Goal: Task Accomplishment & Management: Manage account settings

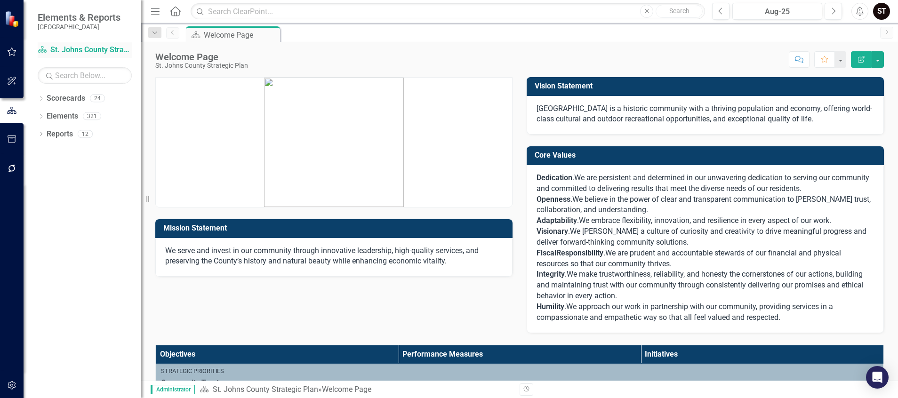
click at [65, 51] on link "Scorecard St. Johns County Strategic Plan" at bounding box center [85, 50] width 94 height 11
click at [10, 56] on button "button" at bounding box center [11, 52] width 21 height 20
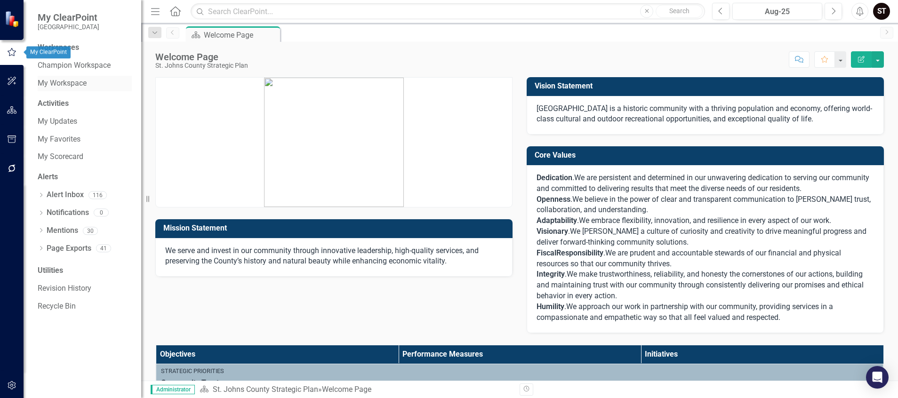
click at [72, 85] on link "My Workspace" at bounding box center [85, 83] width 94 height 11
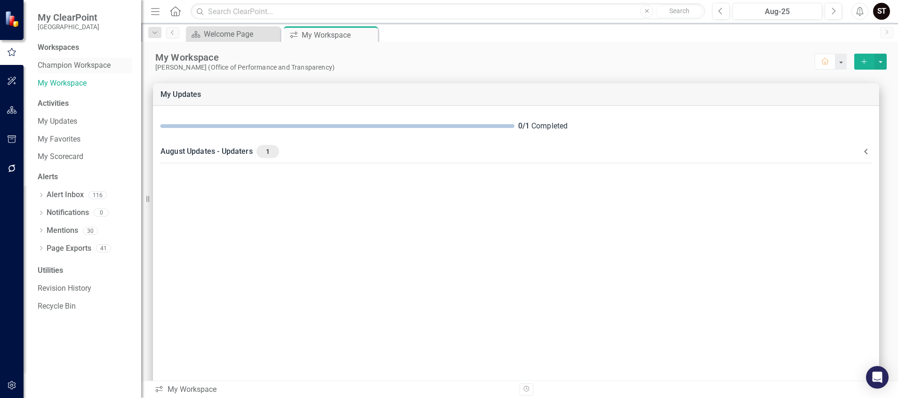
click at [59, 67] on link "Champion Workspace" at bounding box center [85, 65] width 94 height 11
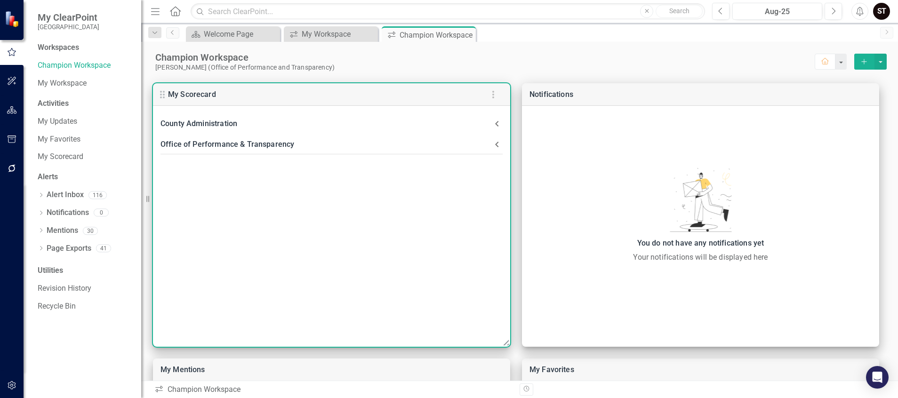
click at [496, 124] on icon at bounding box center [496, 124] width 3 height 6
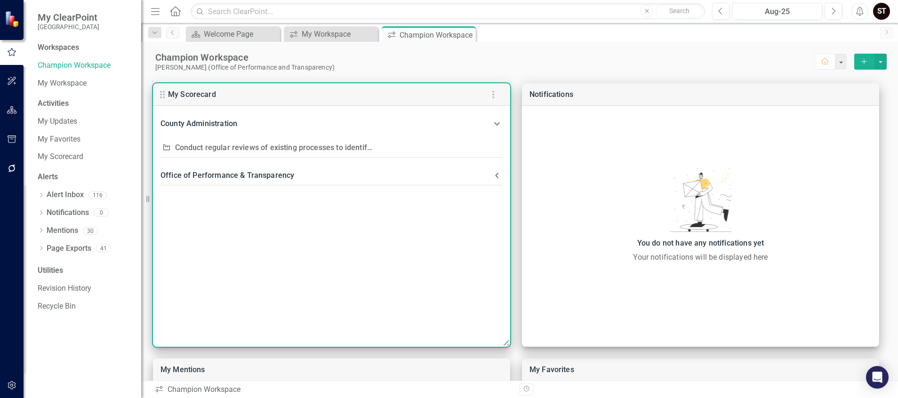
click at [495, 177] on icon at bounding box center [496, 175] width 11 height 11
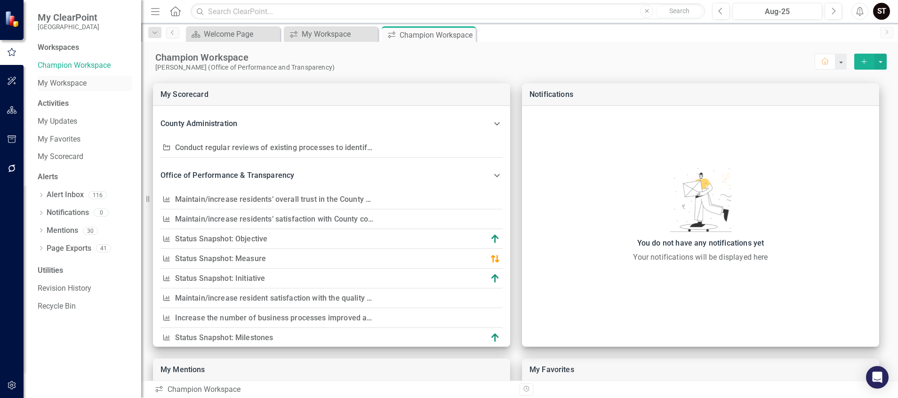
click at [72, 77] on div "My Workspace" at bounding box center [85, 84] width 94 height 16
click at [64, 84] on link "My Workspace" at bounding box center [85, 83] width 94 height 11
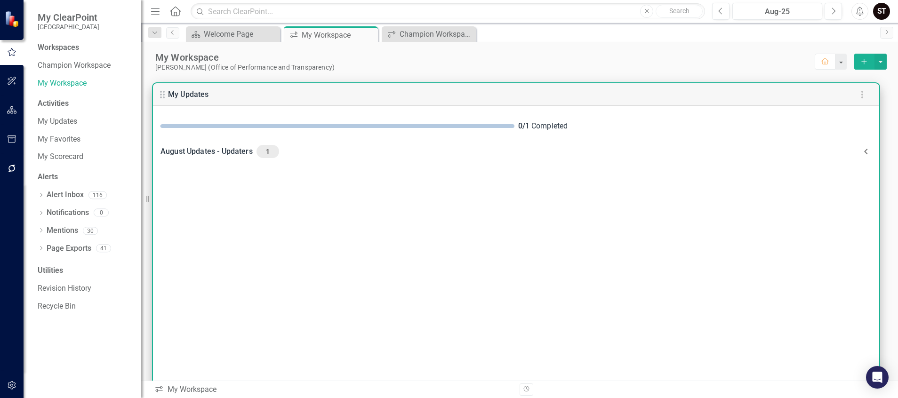
click at [264, 151] on span "1" at bounding box center [267, 151] width 15 height 8
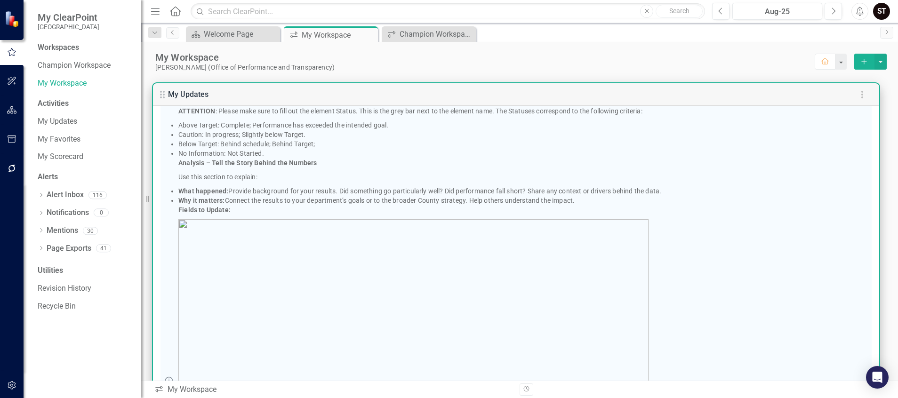
scroll to position [97, 0]
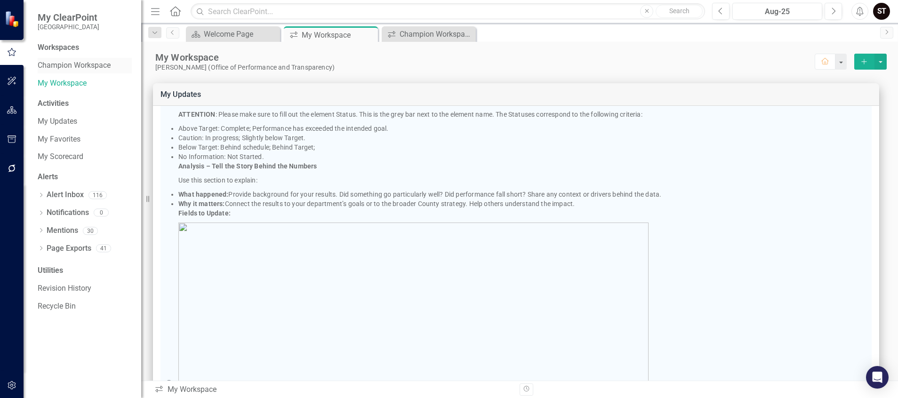
click at [68, 63] on link "Champion Workspace" at bounding box center [85, 65] width 94 height 11
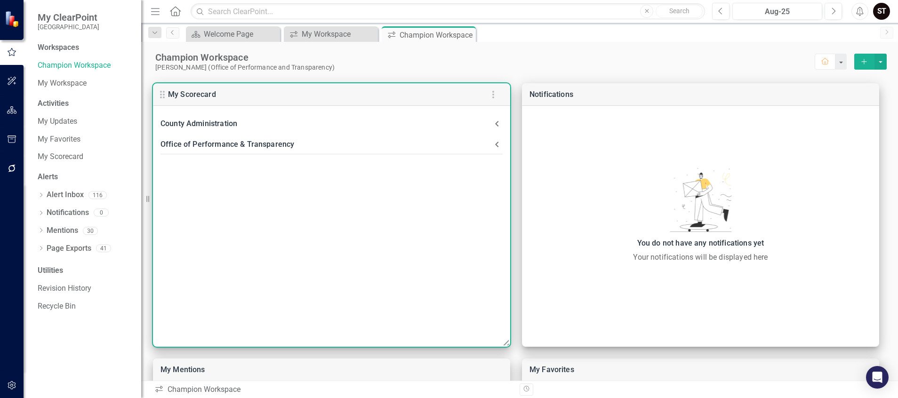
click at [236, 145] on div "Office of Performance & Transparency" at bounding box center [325, 144] width 331 height 13
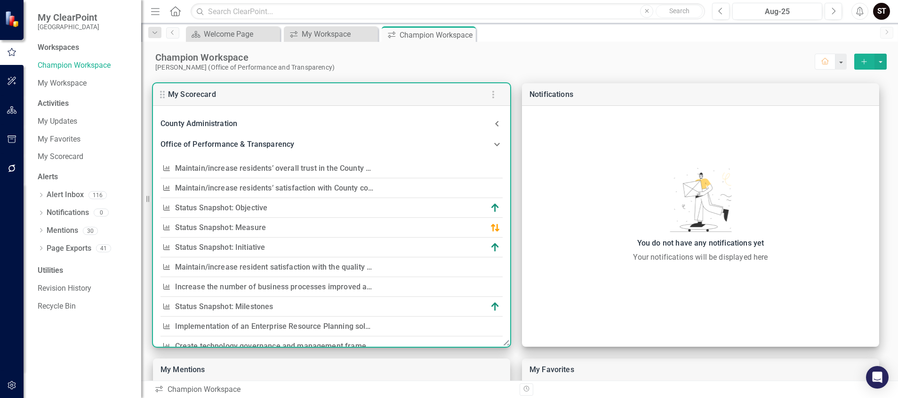
click at [242, 229] on link "Status Snapshot: Measure" at bounding box center [220, 227] width 91 height 9
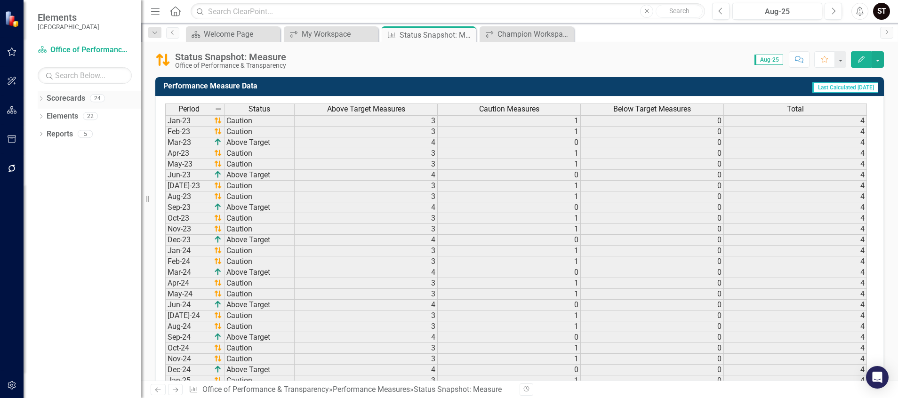
click at [57, 99] on link "Scorecards" at bounding box center [66, 98] width 39 height 11
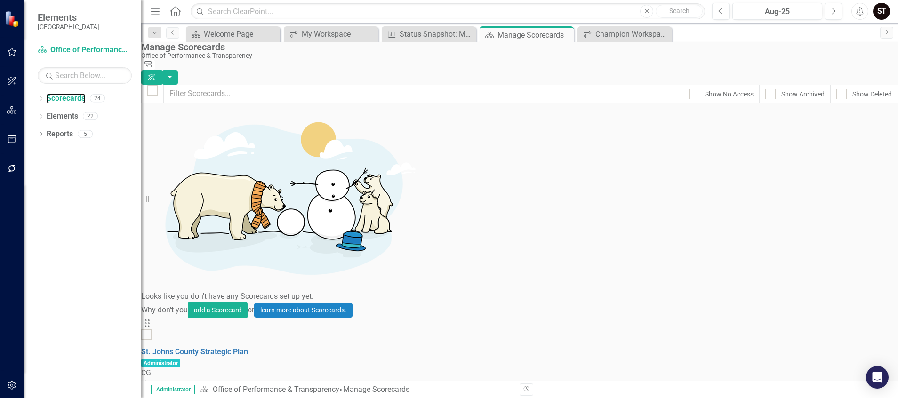
scroll to position [282, 0]
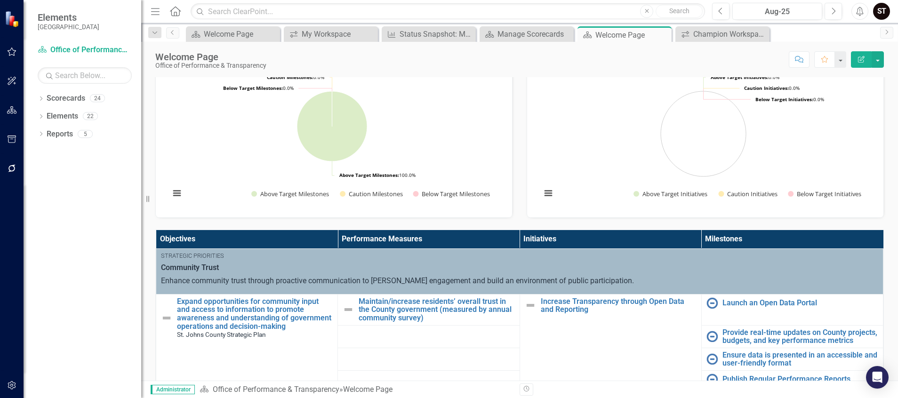
scroll to position [282, 0]
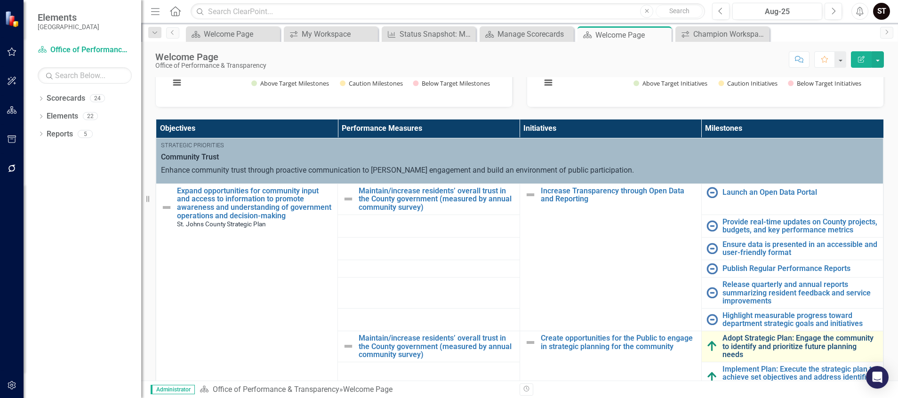
click at [722, 334] on link "Adopt Strategic Plan: Engage the community to identify and prioritize future pl…" at bounding box center [800, 346] width 156 height 25
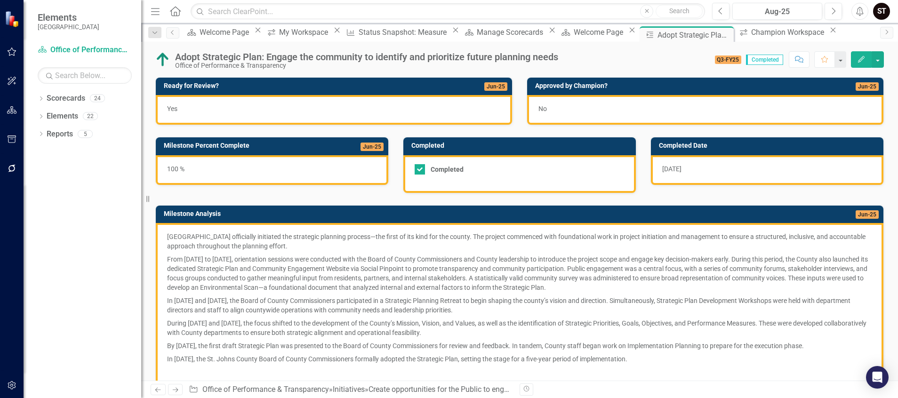
click at [630, 111] on div "No" at bounding box center [705, 110] width 356 height 30
click at [748, 103] on div "No" at bounding box center [705, 110] width 356 height 30
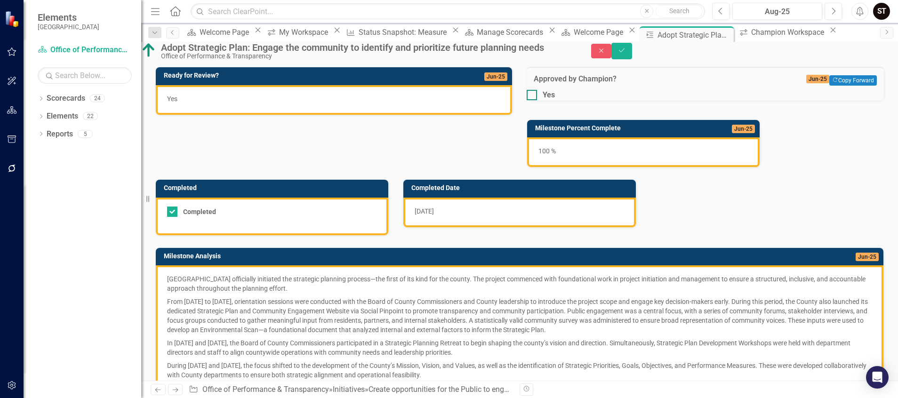
click at [537, 100] on div at bounding box center [532, 95] width 10 height 10
click at [533, 96] on input "Yes" at bounding box center [530, 93] width 6 height 6
checkbox input "true"
click at [632, 49] on button "Save" at bounding box center [621, 51] width 21 height 16
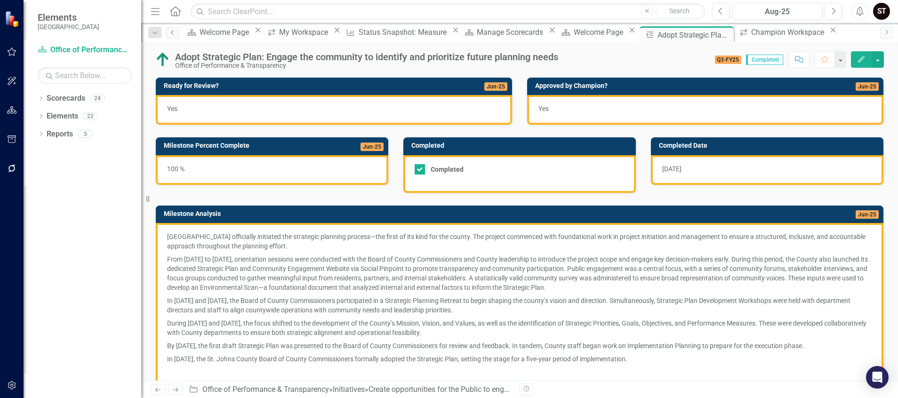
click at [173, 33] on icon "Previous" at bounding box center [173, 33] width 8 height 6
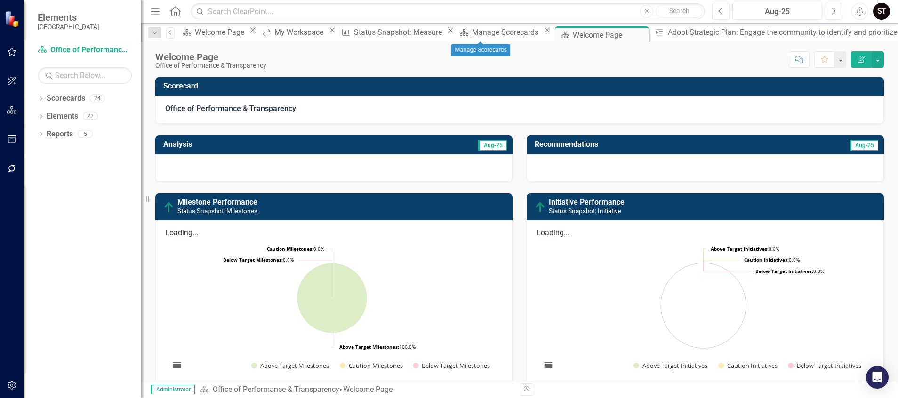
click at [543, 34] on icon "Close" at bounding box center [547, 30] width 9 height 8
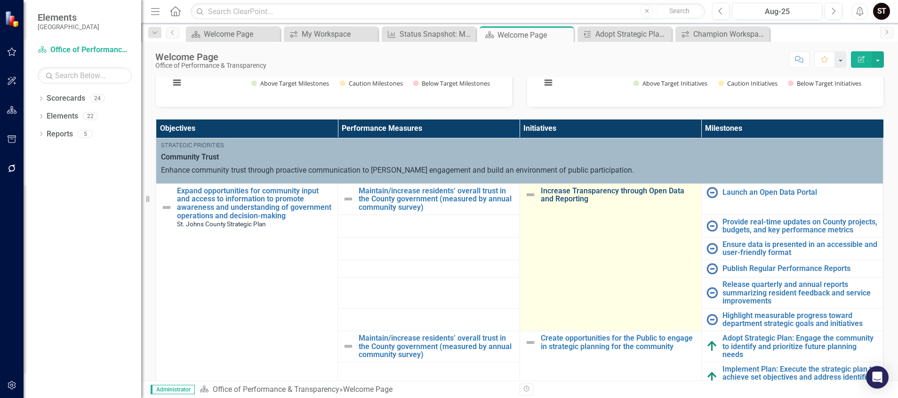
click at [541, 187] on link "Increase Transparency through Open Data and Reporting" at bounding box center [619, 195] width 156 height 16
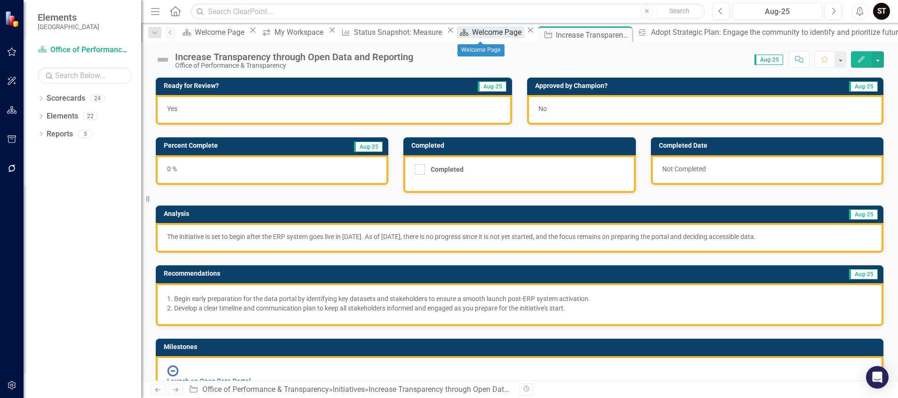
click at [472, 38] on div "Welcome Page" at bounding box center [498, 32] width 52 height 12
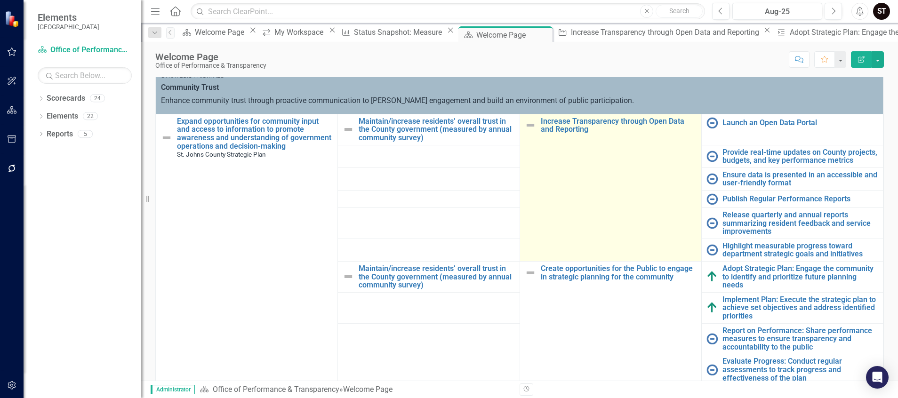
scroll to position [353, 0]
click at [541, 116] on link "Increase Transparency through Open Data and Reporting" at bounding box center [619, 124] width 156 height 16
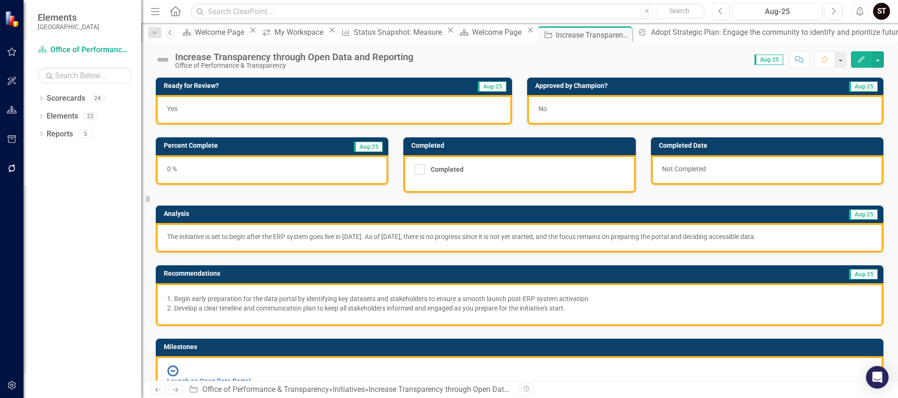
click at [169, 34] on icon "Previous" at bounding box center [171, 33] width 8 height 6
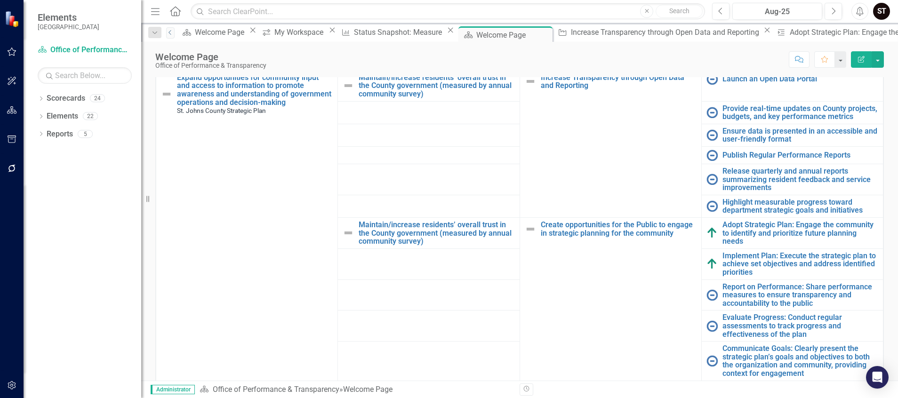
scroll to position [398, 0]
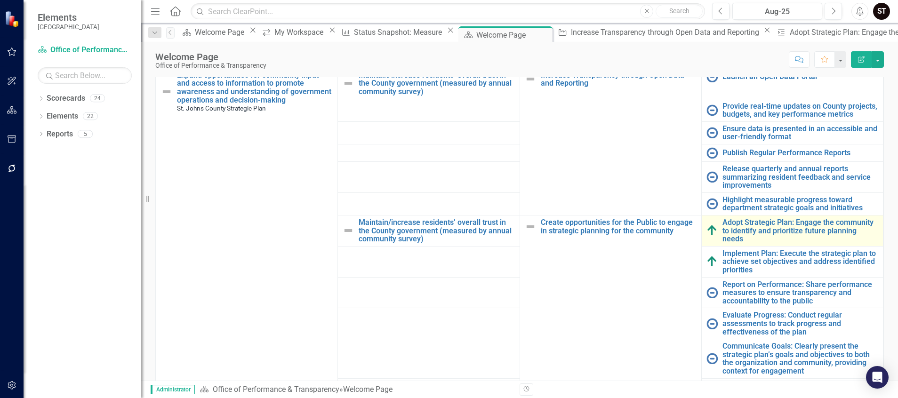
click at [706, 225] on img at bounding box center [711, 230] width 11 height 11
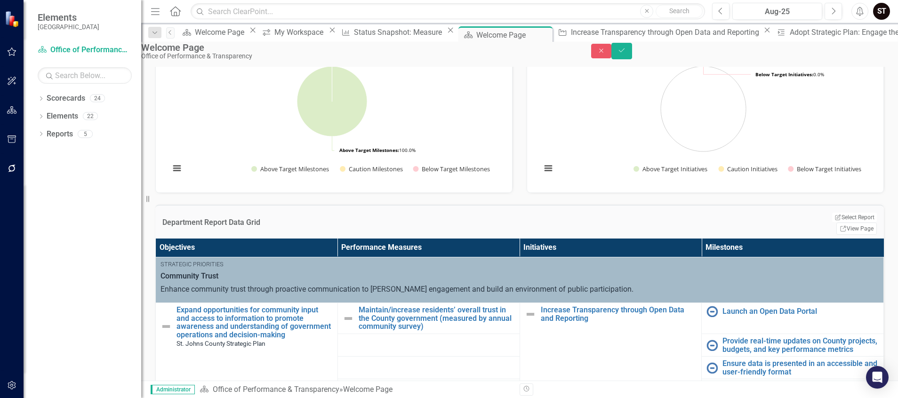
scroll to position [469, 0]
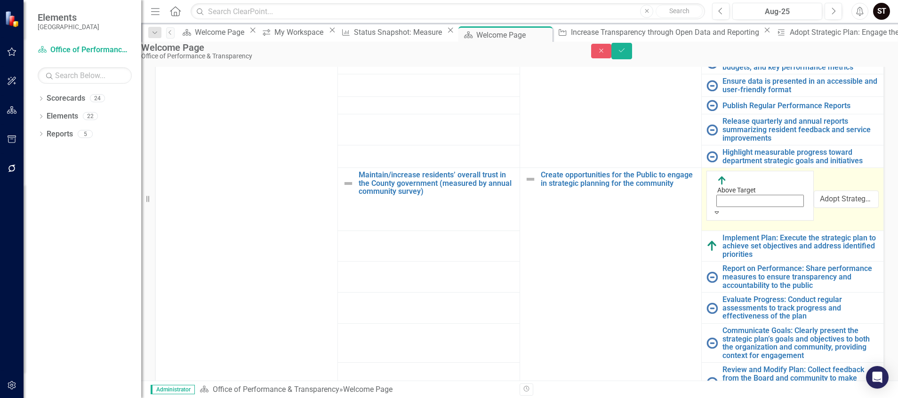
click at [712, 209] on icon "Expand" at bounding box center [716, 212] width 8 height 7
click at [717, 176] on img at bounding box center [721, 180] width 9 height 9
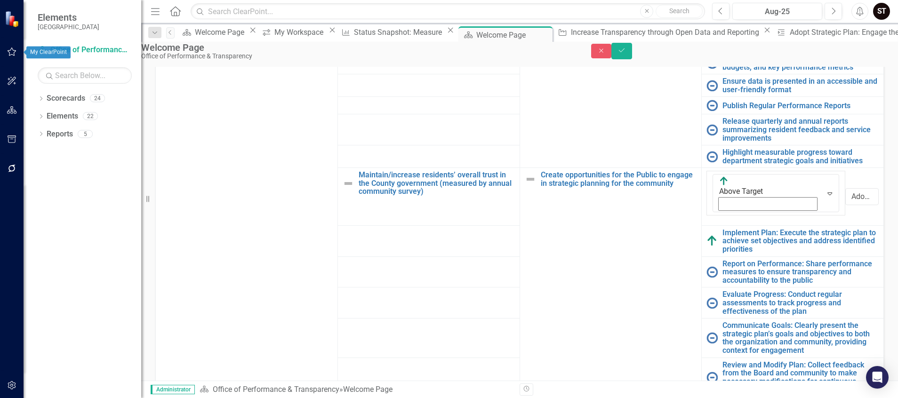
click at [11, 56] on button "button" at bounding box center [11, 52] width 21 height 20
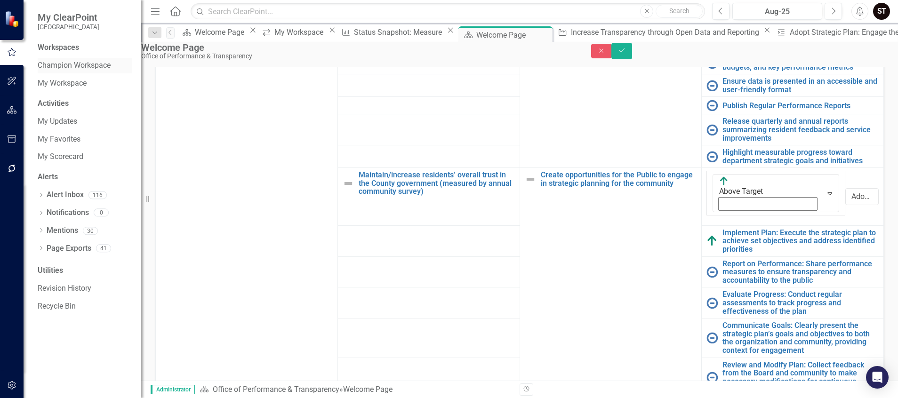
click at [71, 68] on link "Champion Workspace" at bounding box center [85, 65] width 94 height 11
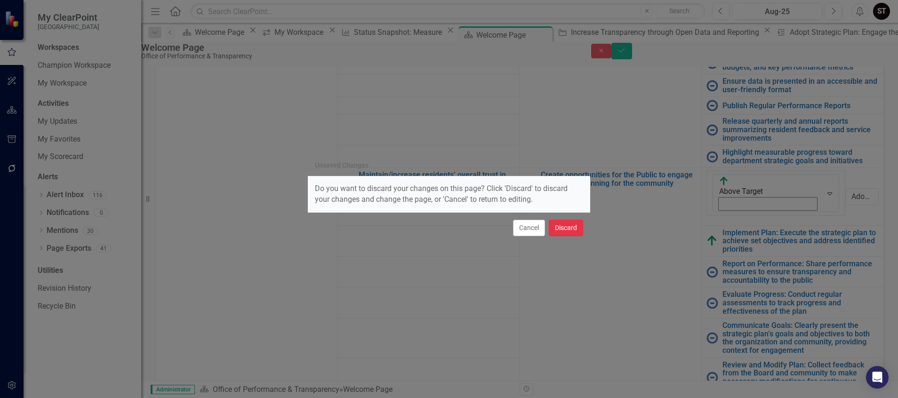
click at [570, 234] on button "Discard" at bounding box center [566, 228] width 34 height 16
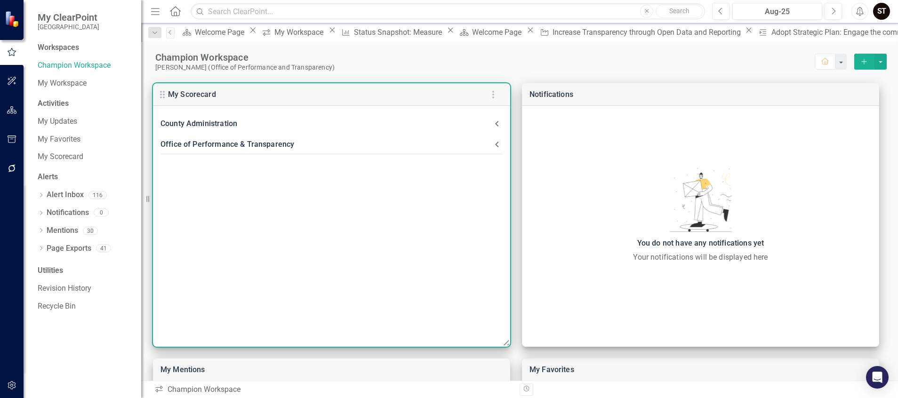
click at [257, 142] on div "Office of Performance & Transparency" at bounding box center [325, 144] width 331 height 13
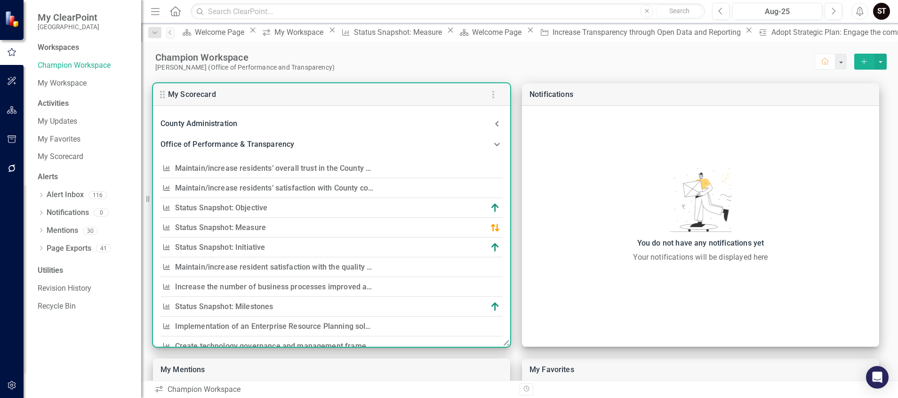
click at [247, 169] on link "Maintain/increase residents’ overall trust in the County government (measured b…" at bounding box center [363, 168] width 376 height 9
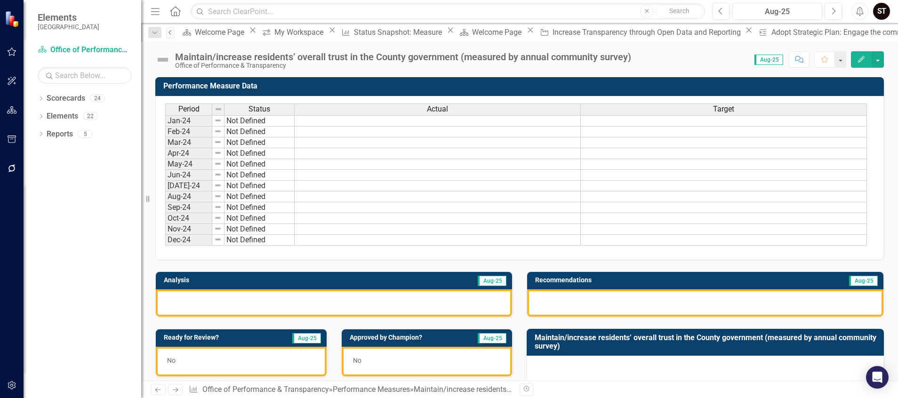
click at [173, 36] on link "Previous" at bounding box center [170, 32] width 8 height 11
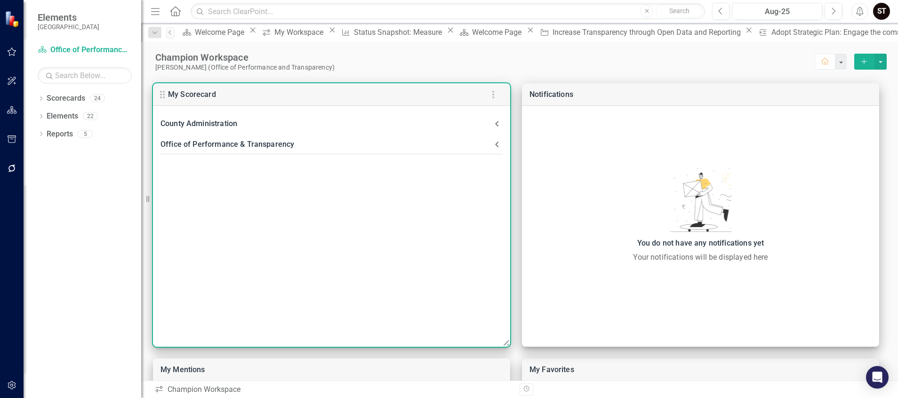
click at [254, 146] on div "Office of Performance & Transparency" at bounding box center [325, 144] width 331 height 13
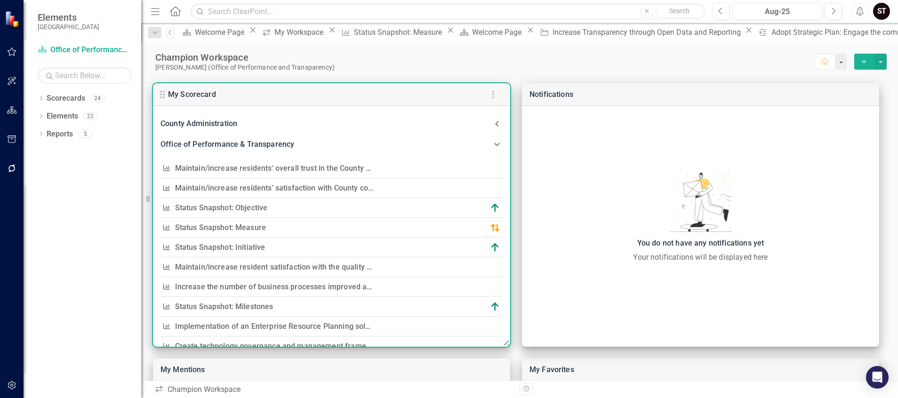
click at [282, 193] on div "Maintain/increase residents’ satisfaction with County communication and engagem…" at bounding box center [274, 188] width 199 height 13
click at [283, 190] on link "Maintain/increase residents’ satisfaction with County communication and engagem…" at bounding box center [396, 188] width 442 height 9
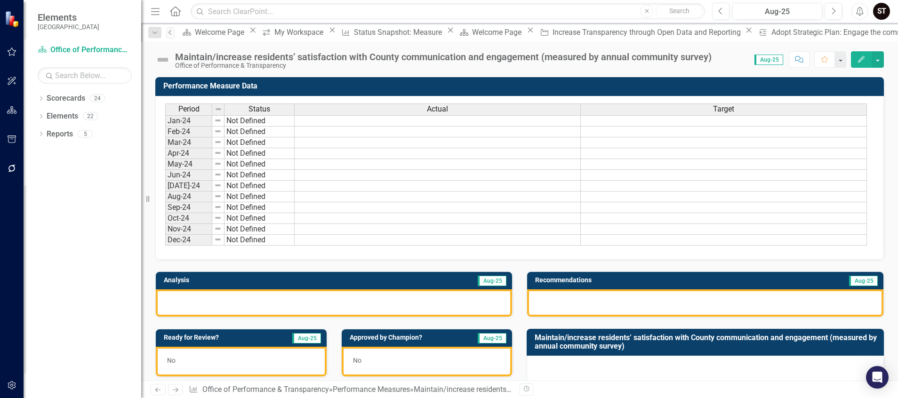
click at [170, 36] on link "Previous" at bounding box center [170, 32] width 8 height 11
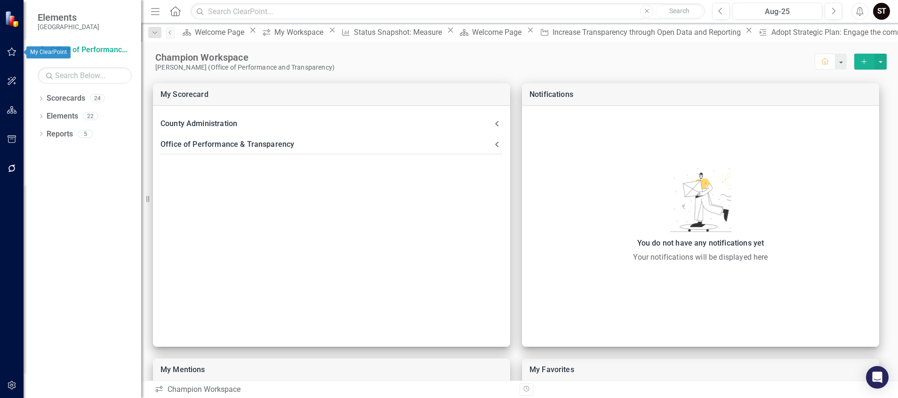
click at [8, 50] on icon "button" at bounding box center [12, 52] width 10 height 8
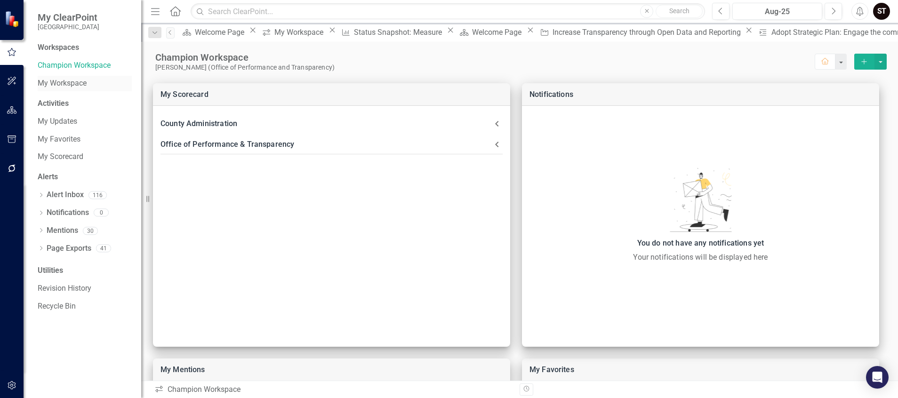
click at [76, 81] on link "My Workspace" at bounding box center [85, 83] width 94 height 11
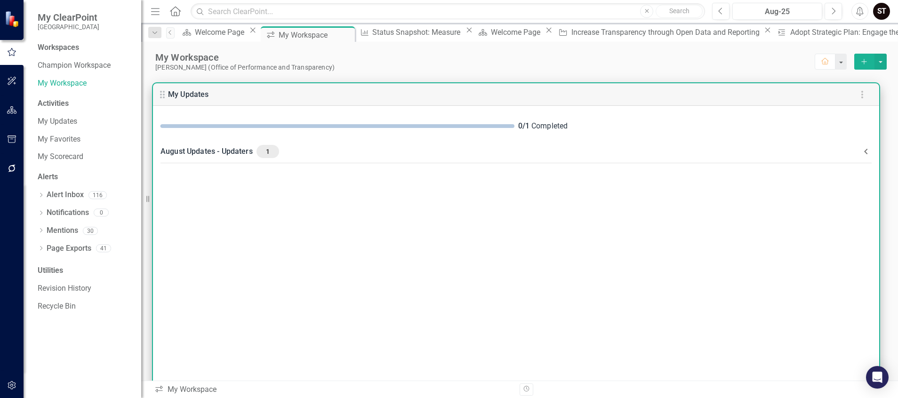
click at [283, 129] on div "0 / 1 Completed" at bounding box center [516, 126] width 726 height 26
click at [289, 123] on div "0 / 1 Completed" at bounding box center [516, 126] width 726 height 26
click at [207, 153] on div "August Updates - Updaters 1" at bounding box center [510, 151] width 700 height 13
